Goal: Task Accomplishment & Management: Manage account settings

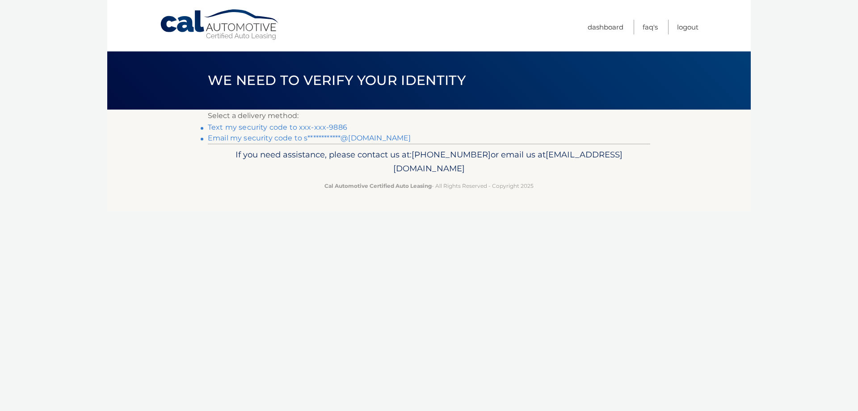
click at [358, 134] on link "**********" at bounding box center [309, 138] width 203 height 8
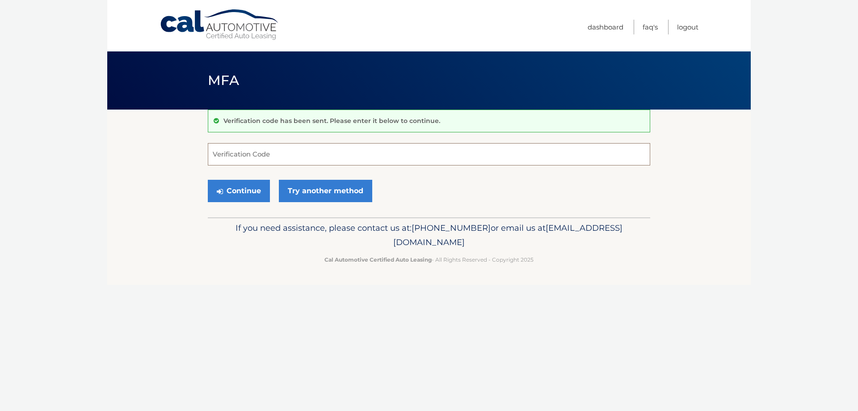
click at [313, 151] on input "Verification Code" at bounding box center [429, 154] width 442 height 22
type input "588049"
click at [261, 188] on button "Continue" at bounding box center [239, 191] width 62 height 22
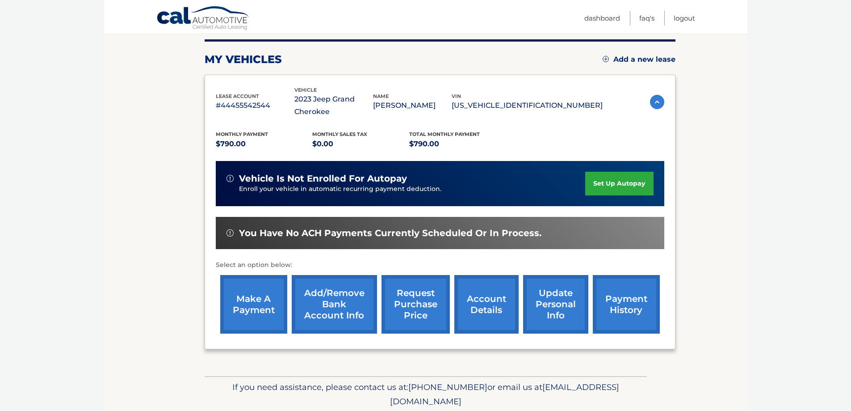
scroll to position [143, 0]
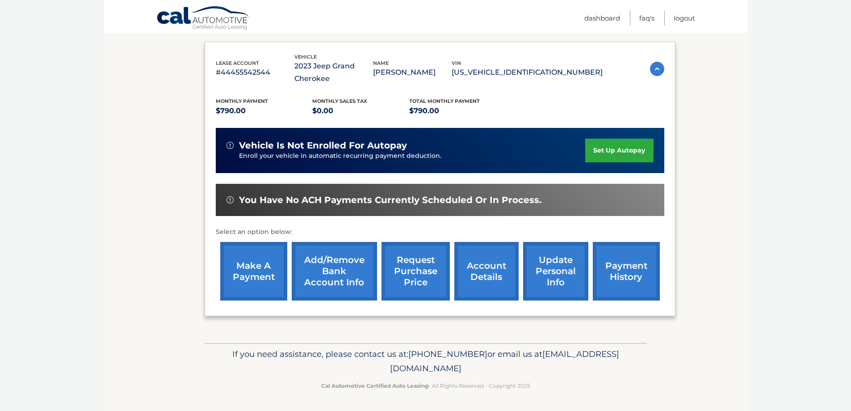
click at [630, 277] on link "payment history" at bounding box center [626, 271] width 67 height 59
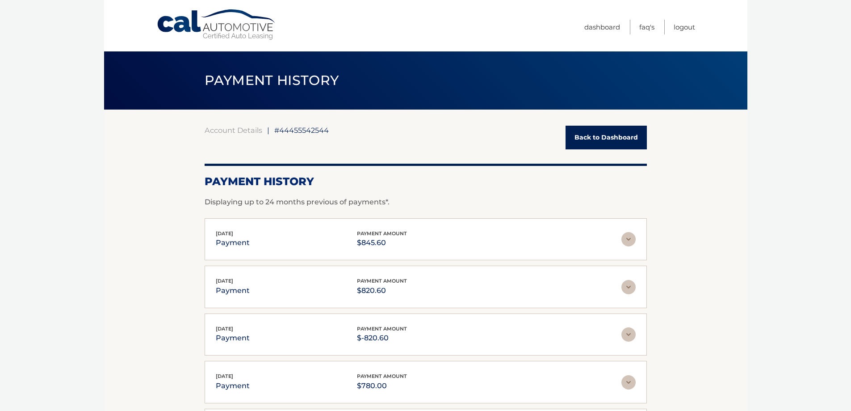
click at [620, 134] on link "Back to Dashboard" at bounding box center [606, 138] width 81 height 24
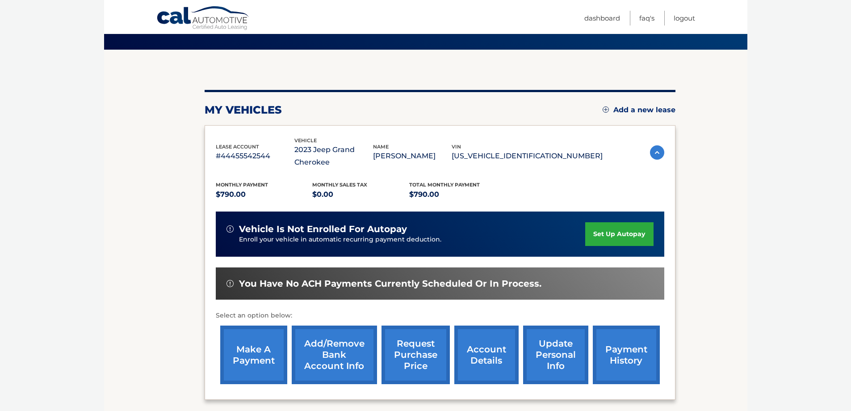
scroll to position [92, 0]
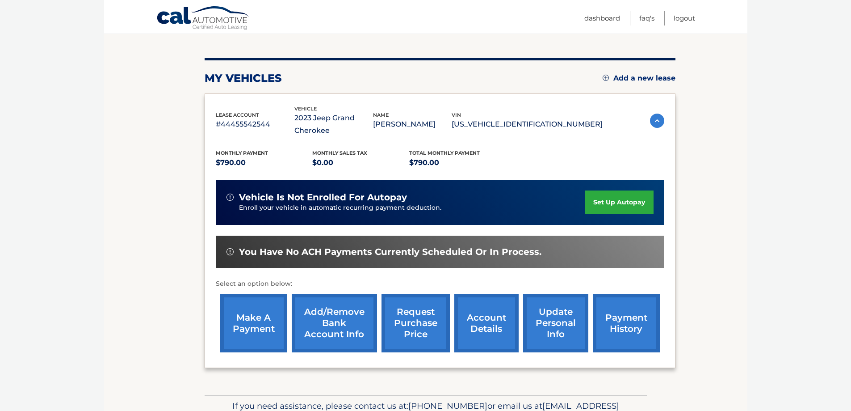
click at [493, 323] on link "account details" at bounding box center [486, 323] width 64 height 59
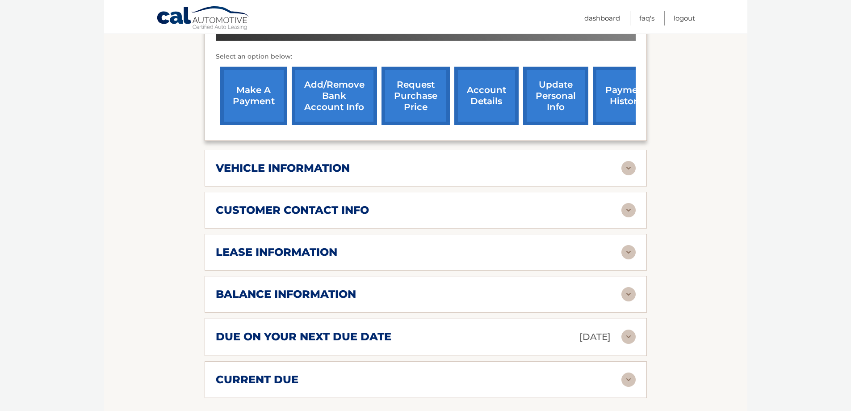
scroll to position [332, 0]
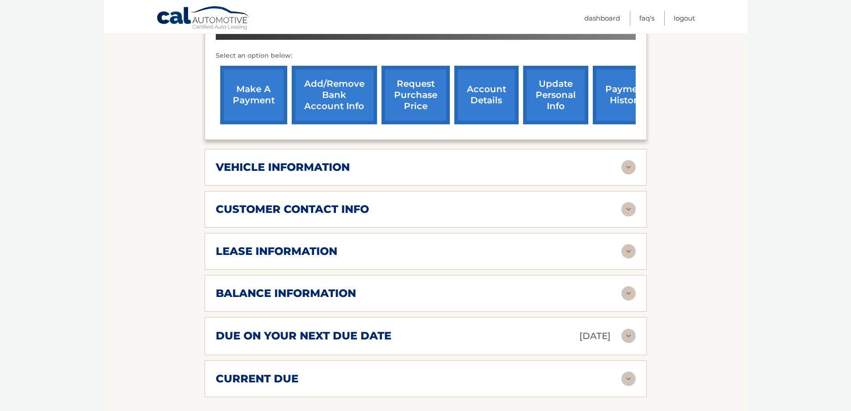
click at [451, 250] on div "lease information" at bounding box center [419, 250] width 406 height 13
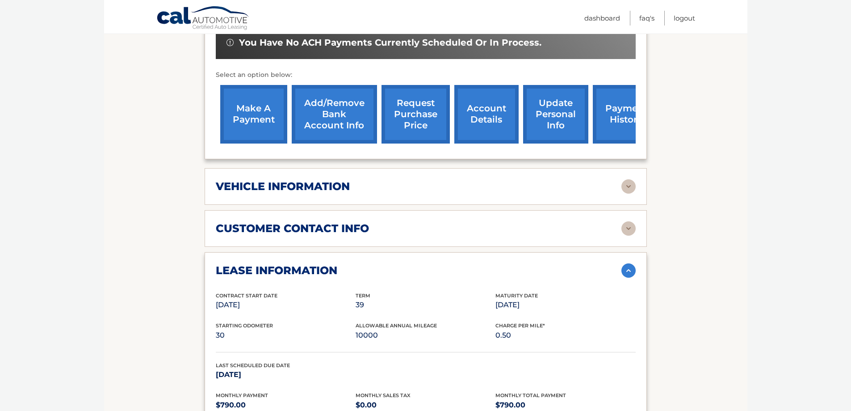
scroll to position [311, 0]
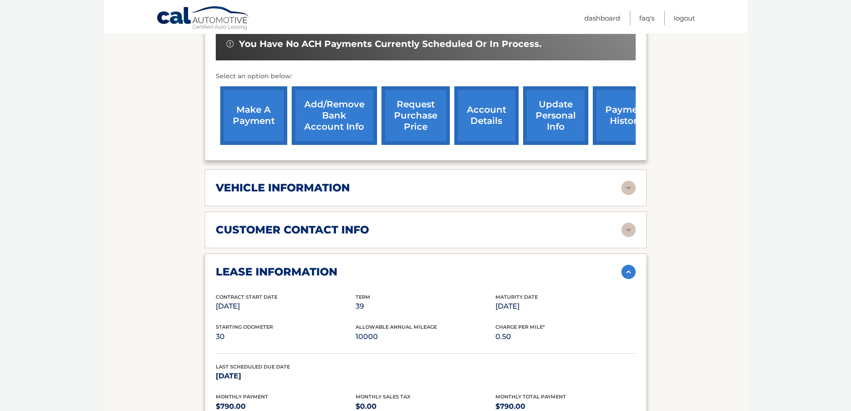
click at [271, 126] on link "make a payment" at bounding box center [253, 115] width 67 height 59
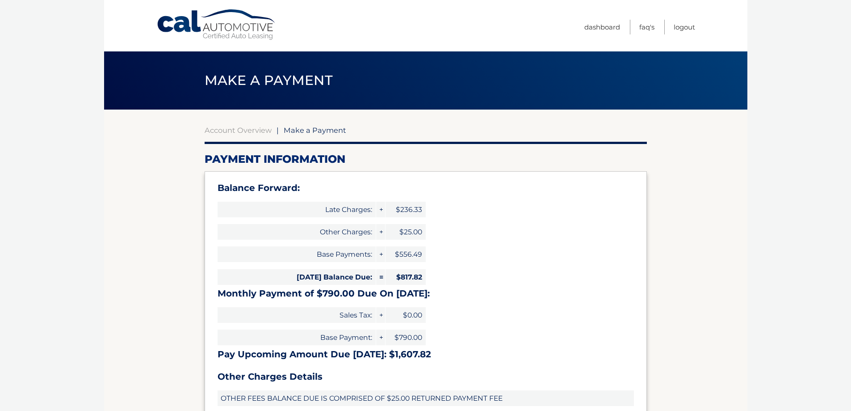
select select "NjkyZTIyZGUtZDlmMC00MmFlLWEzNzgtZTEwMmQzMzA2NGYw"
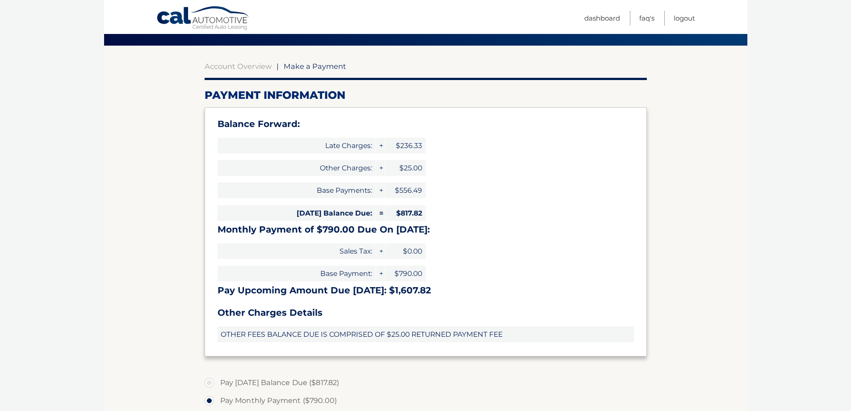
scroll to position [55, 0]
